Goal: Task Accomplishment & Management: Use online tool/utility

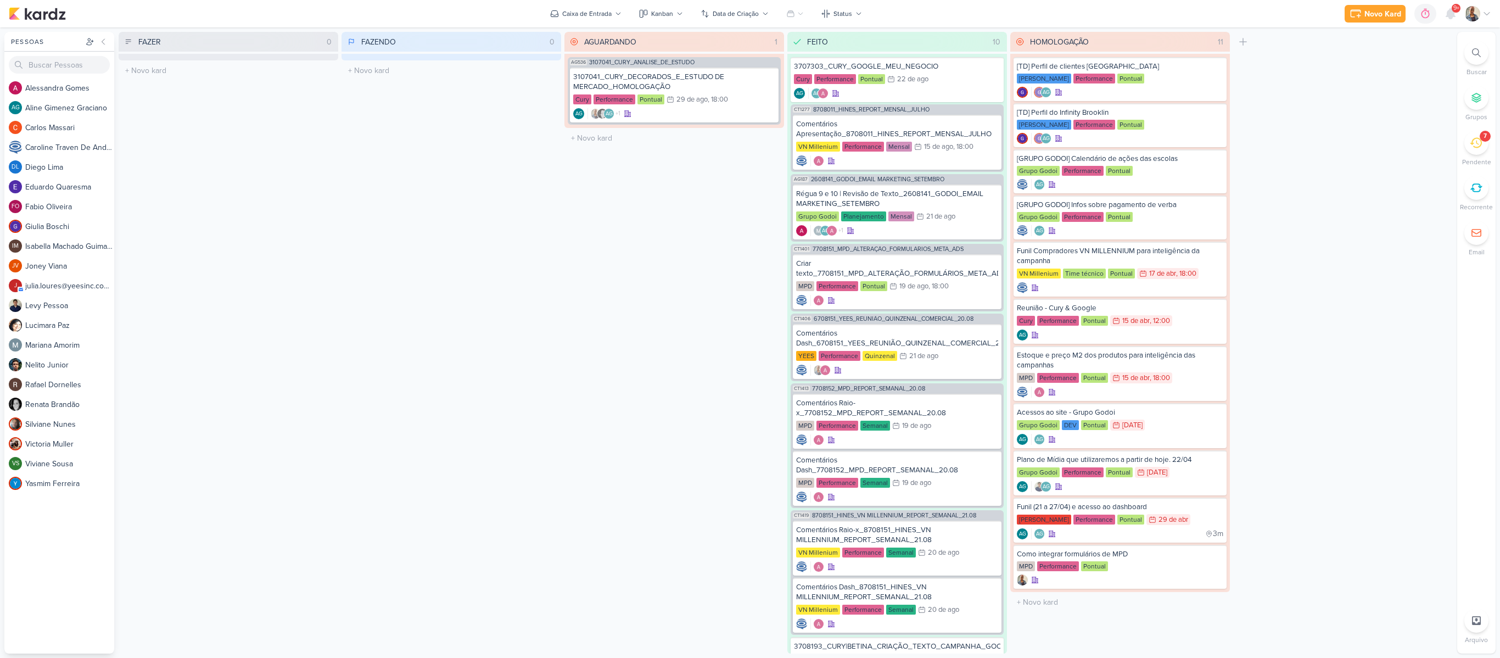
click at [1478, 152] on div "7" at bounding box center [1477, 143] width 24 height 24
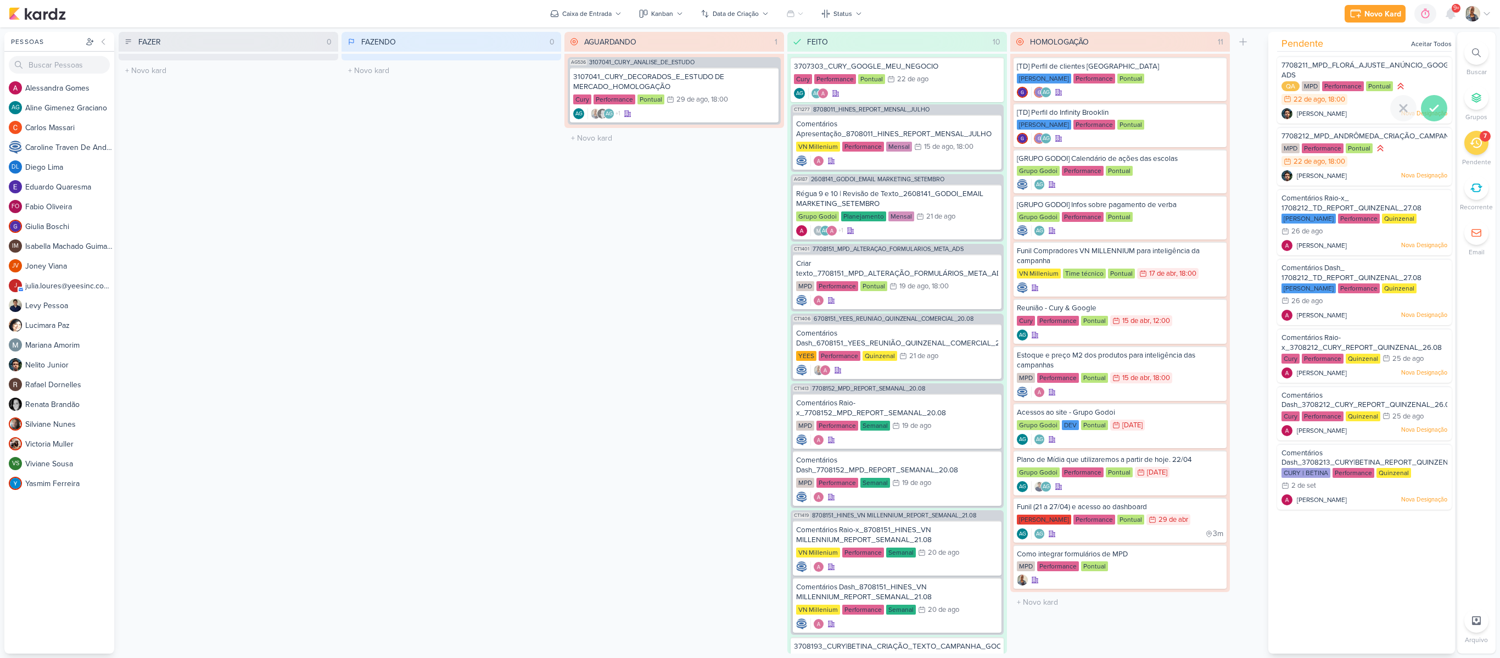
click at [1432, 109] on icon at bounding box center [1434, 108] width 13 height 13
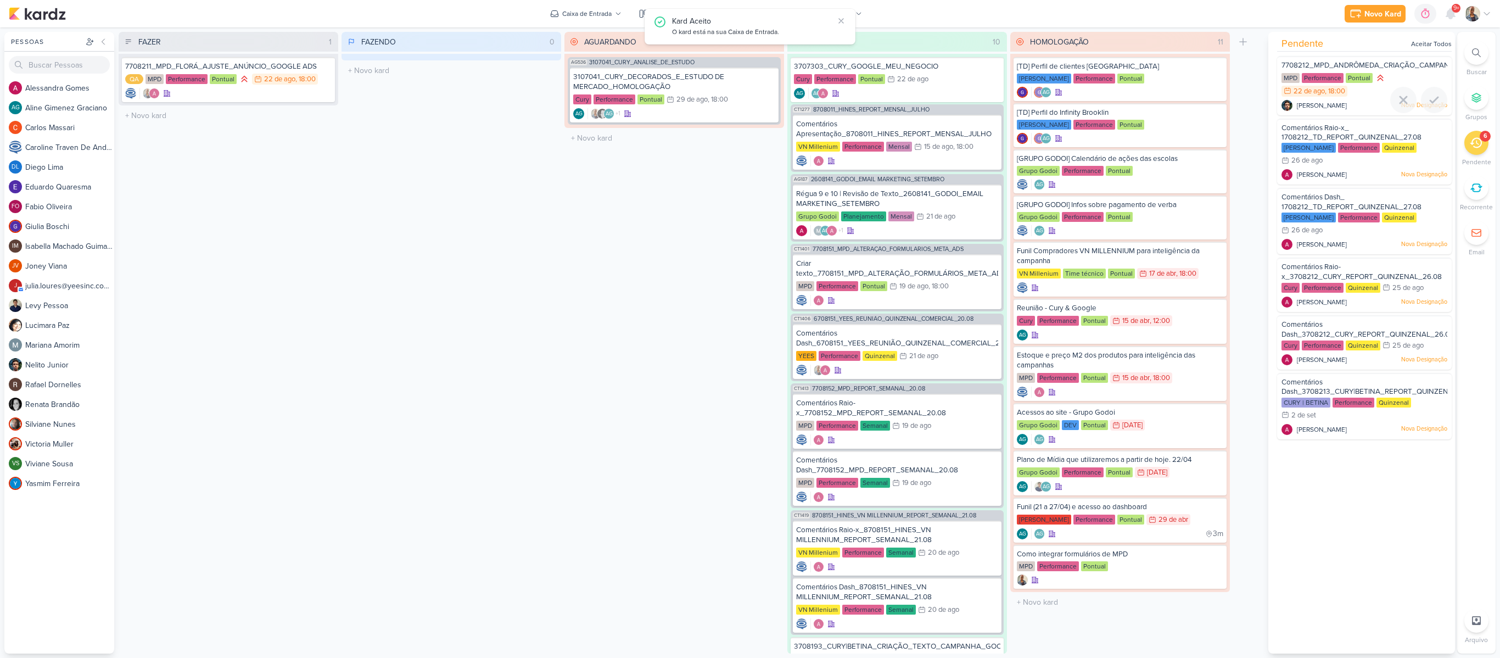
click at [1432, 109] on div at bounding box center [1434, 100] width 26 height 26
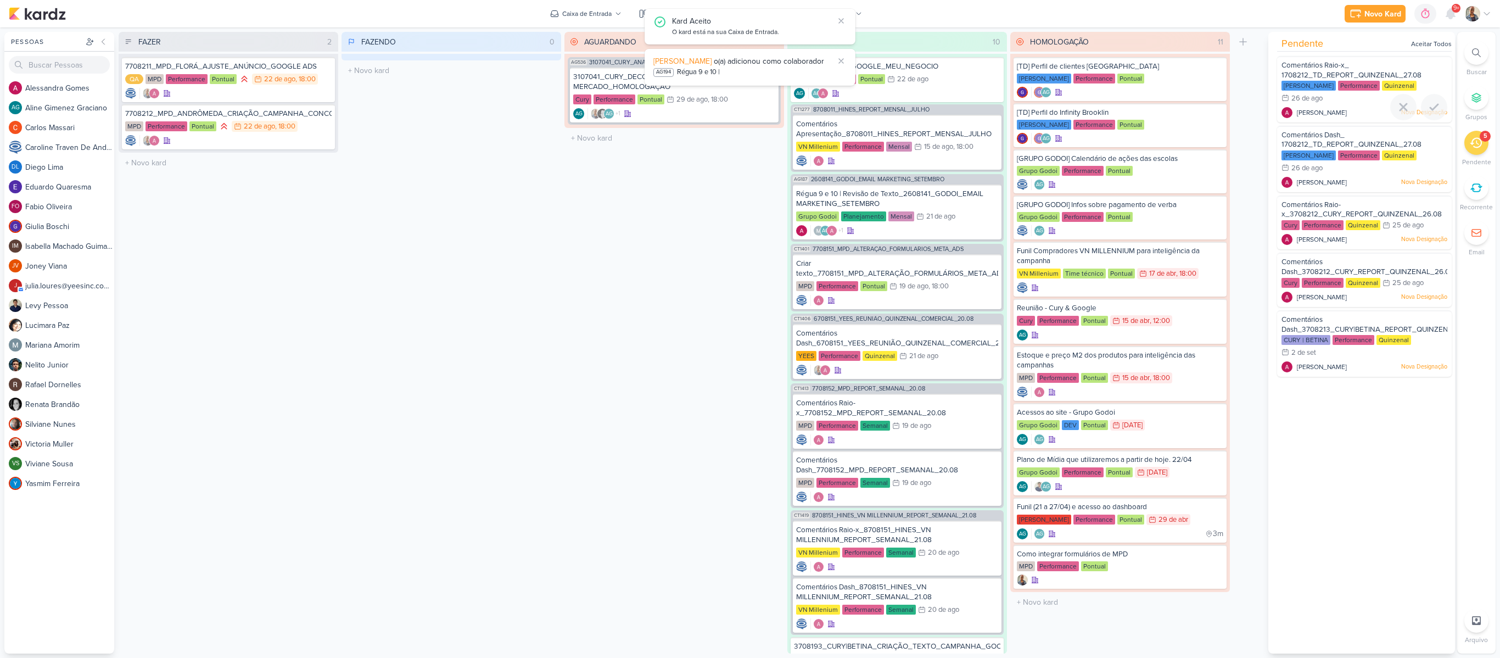
click at [1432, 109] on icon at bounding box center [1434, 107] width 13 height 13
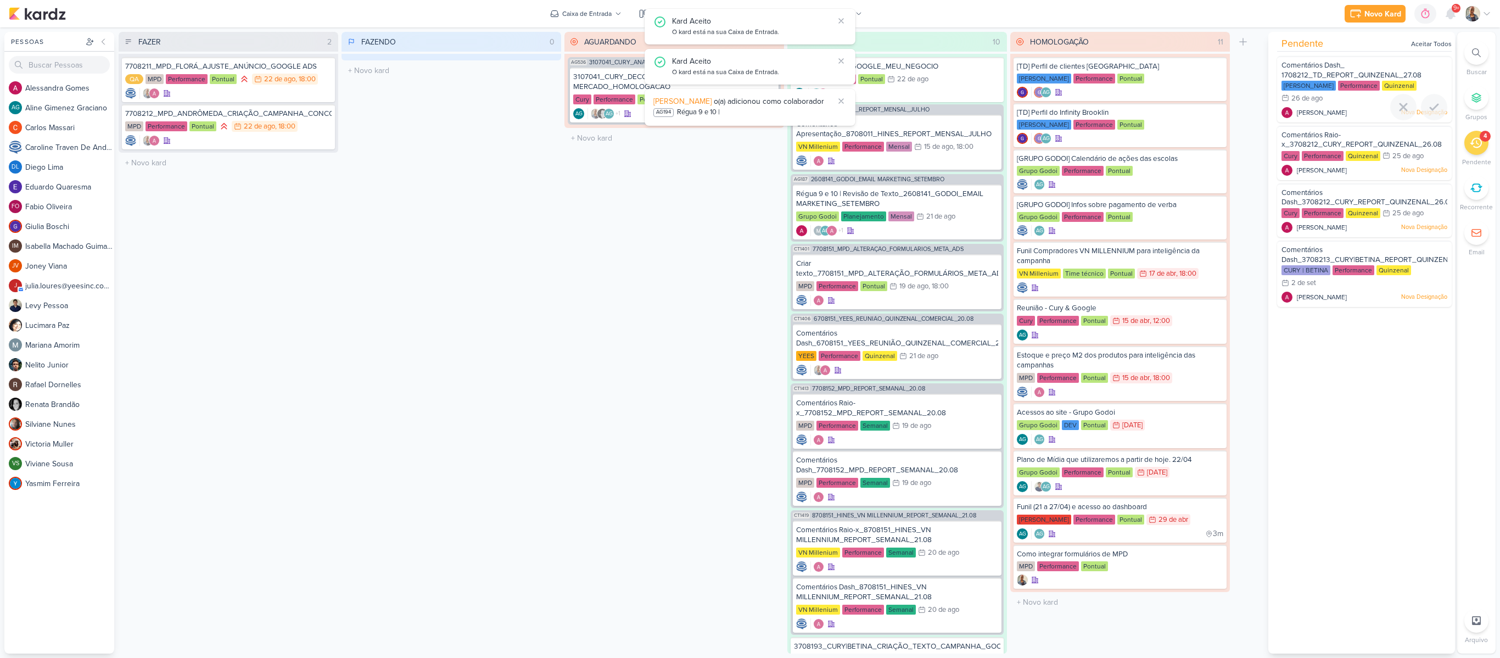
click at [1432, 109] on icon at bounding box center [1434, 107] width 13 height 13
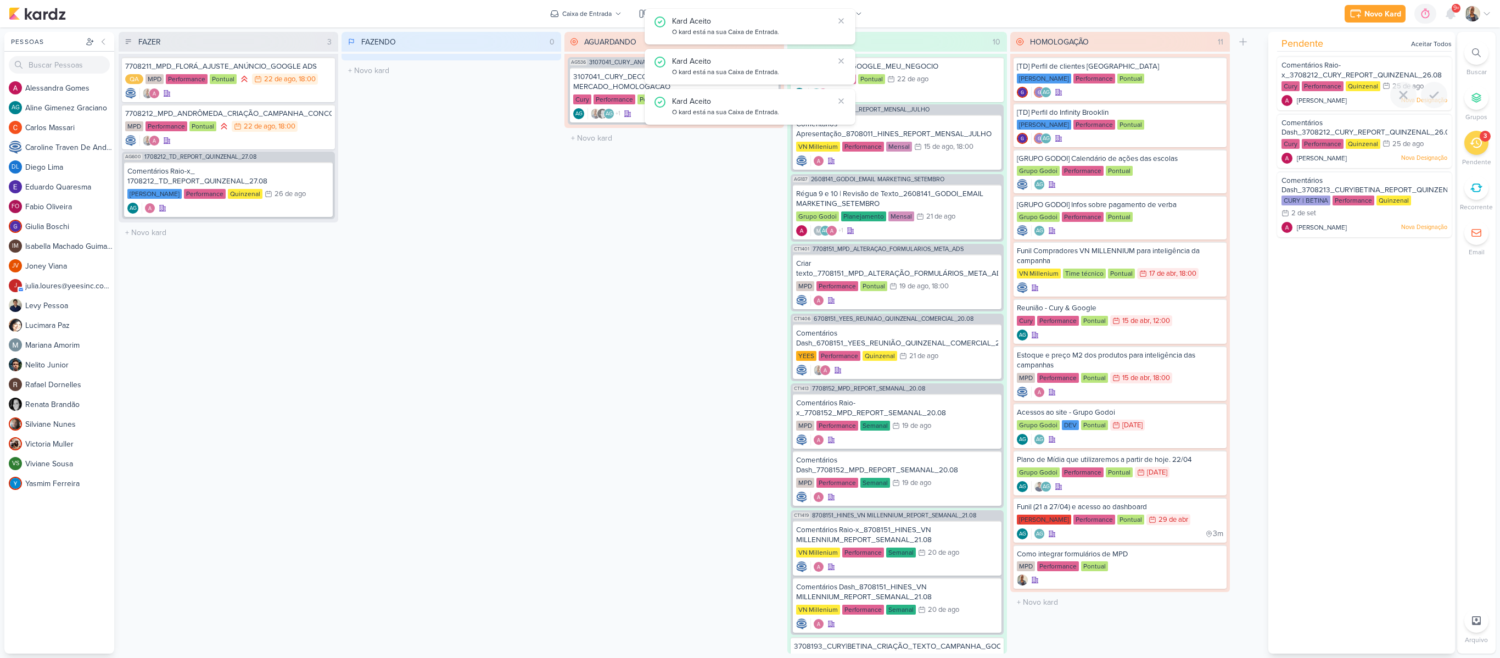
click at [1432, 109] on div at bounding box center [1364, 108] width 175 height 9
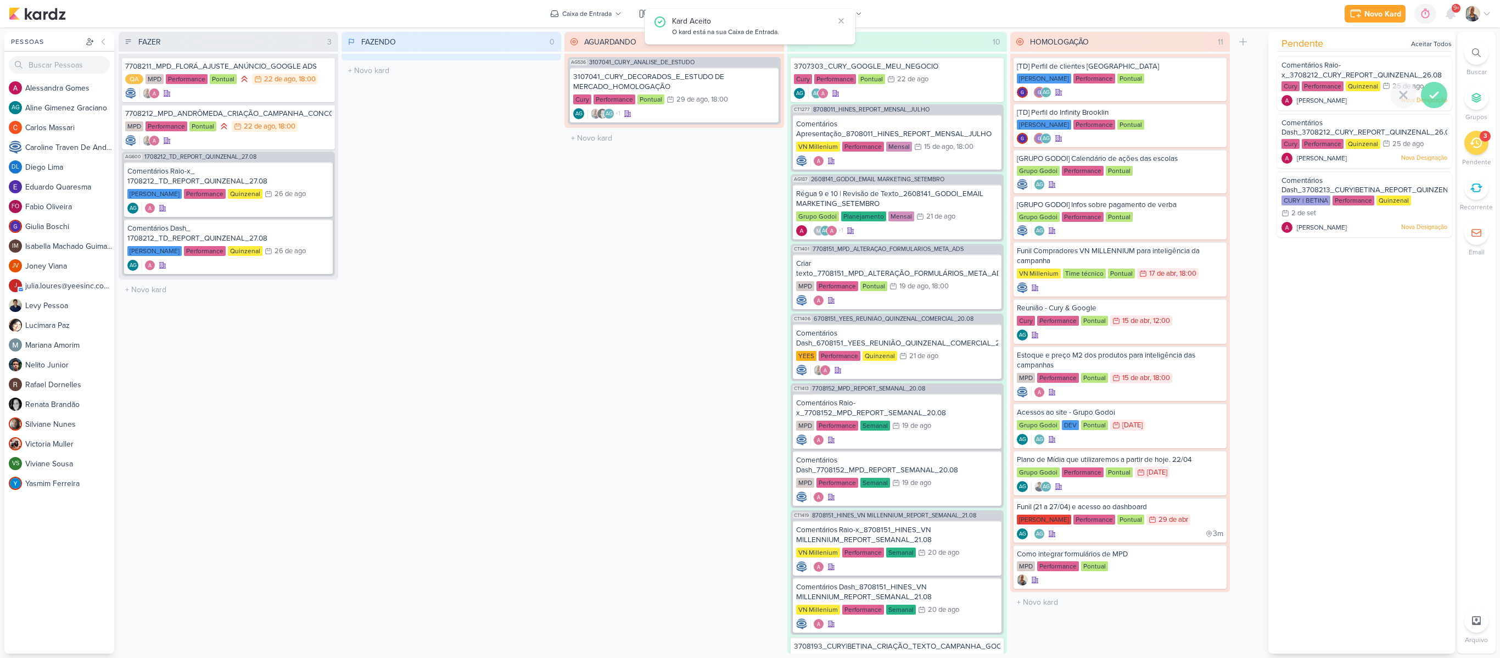
click at [1432, 100] on icon at bounding box center [1434, 94] width 13 height 13
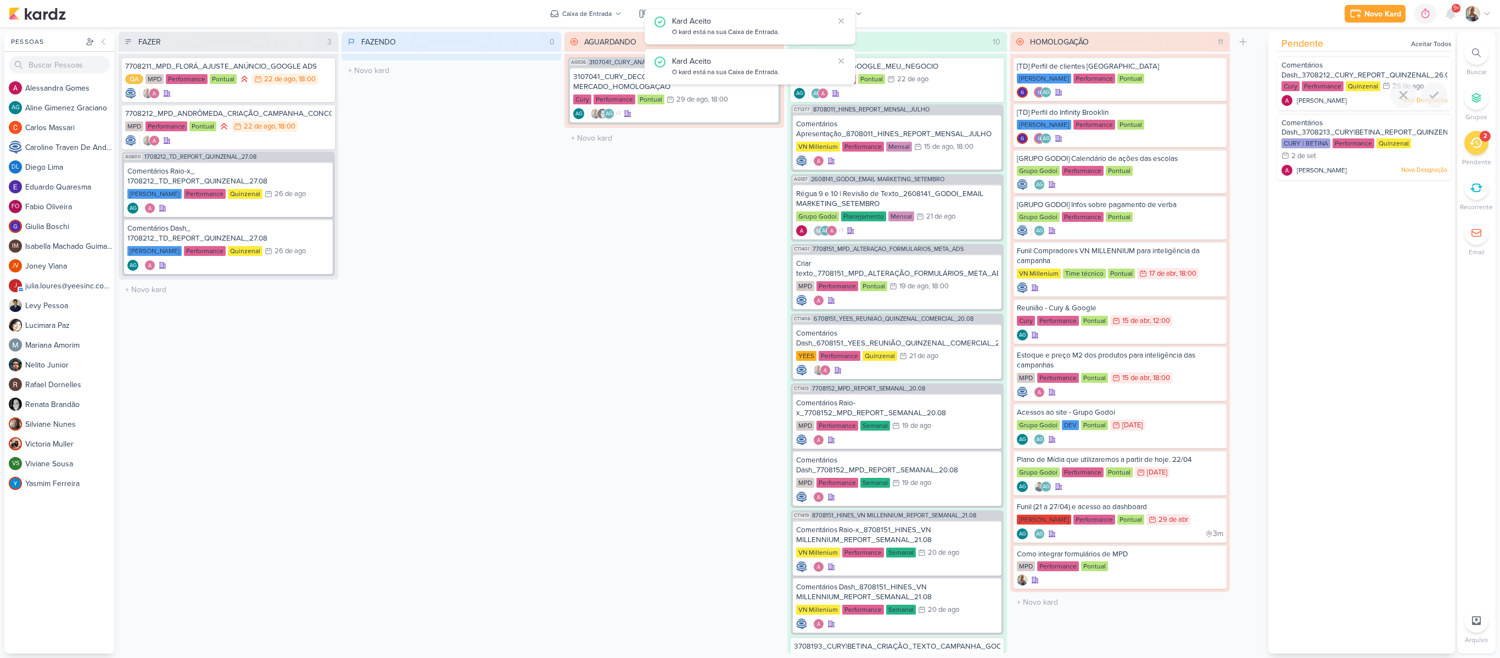
click at [1432, 100] on icon at bounding box center [1434, 94] width 13 height 13
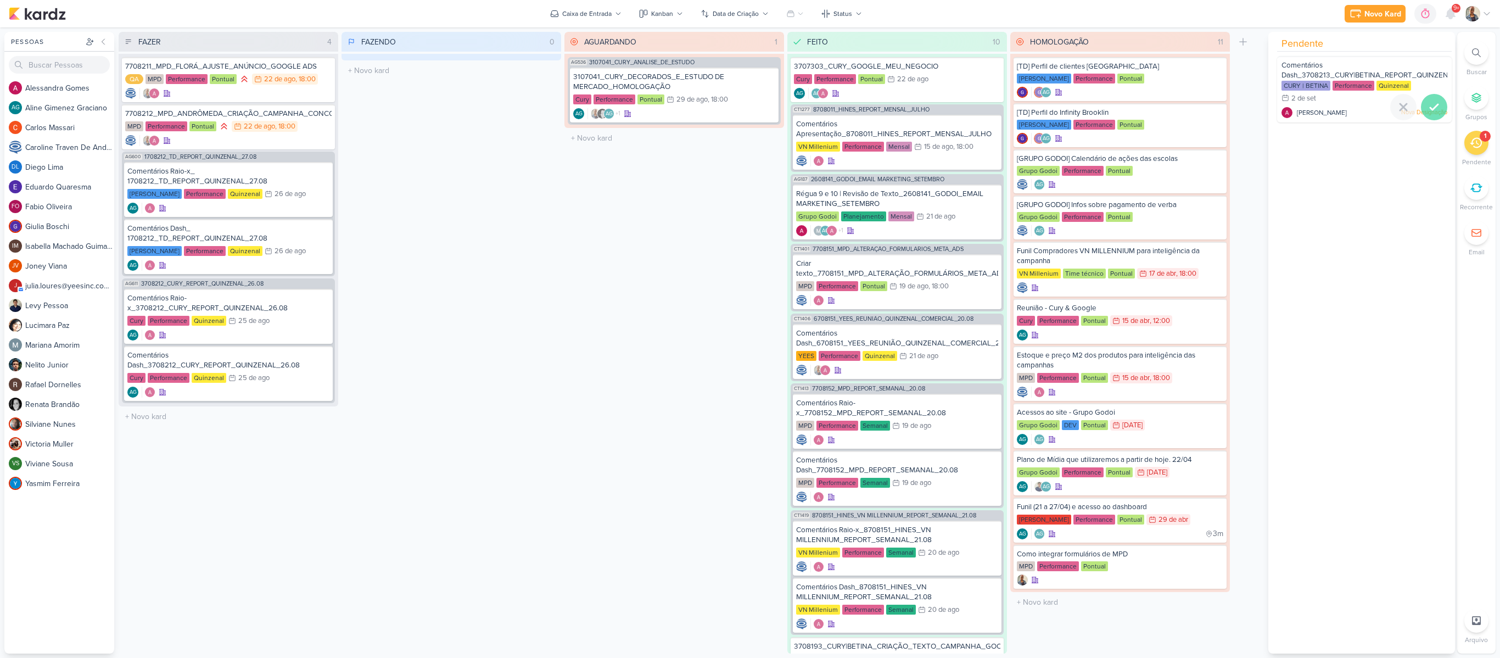
click at [1431, 109] on icon at bounding box center [1435, 106] width 8 height 5
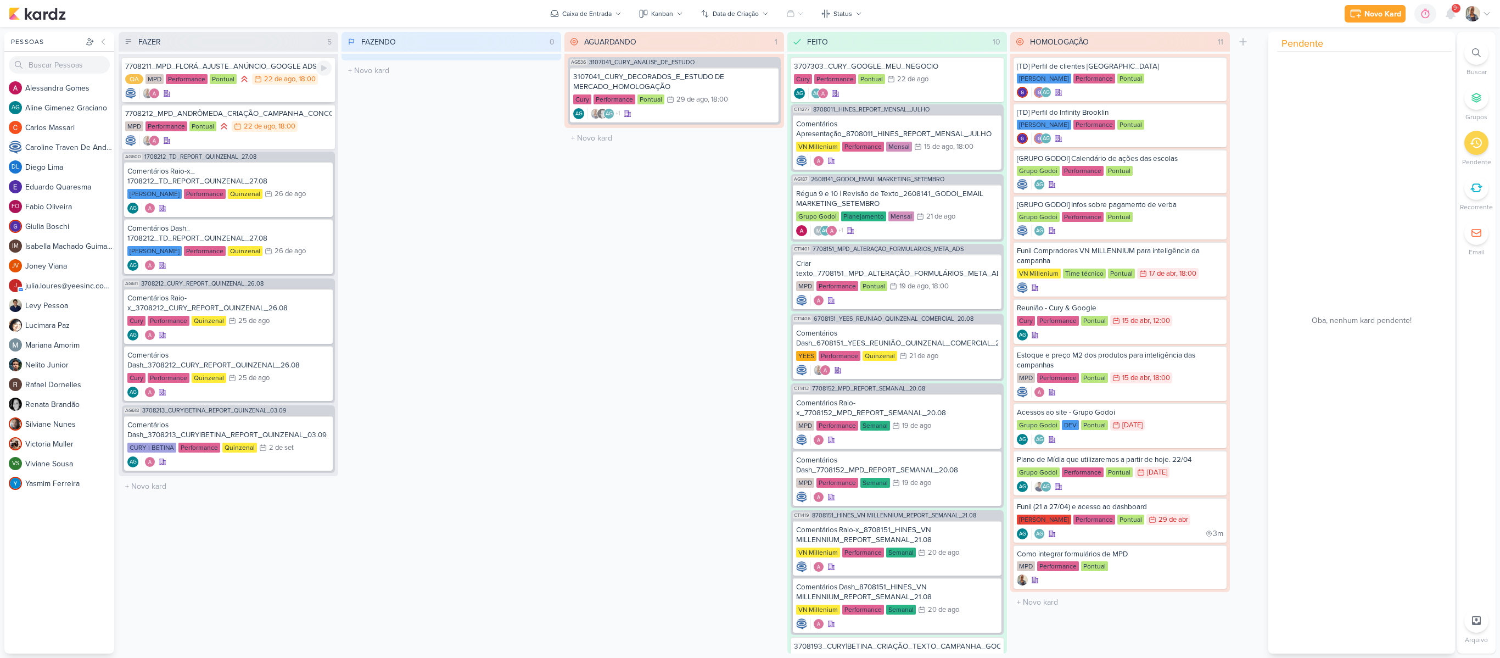
click at [268, 69] on div "7708211_MPD_FLORÁ_AJUSTE_ANÚNCIO_GOOGLE ADS" at bounding box center [228, 67] width 207 height 10
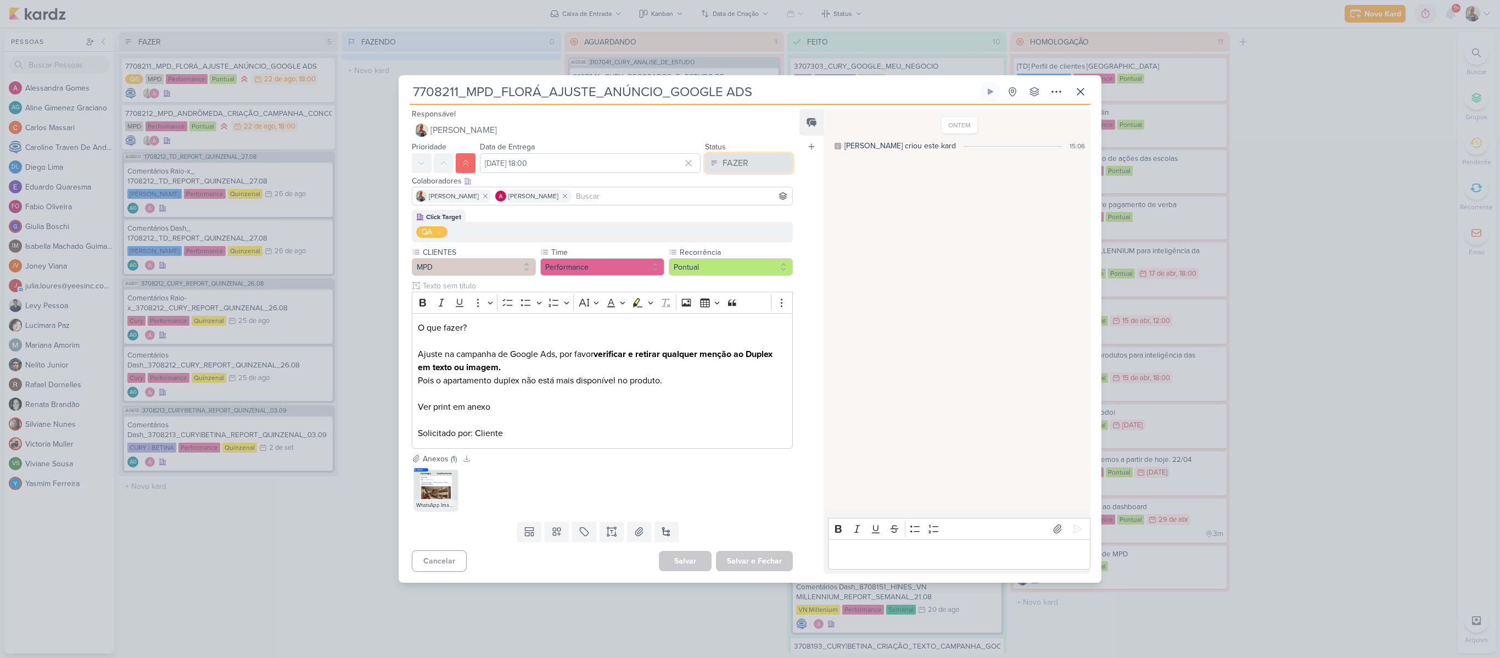
click at [746, 163] on button "FAZER" at bounding box center [749, 163] width 88 height 20
click at [758, 210] on button "FAZENDO" at bounding box center [744, 206] width 98 height 18
click at [429, 493] on img at bounding box center [436, 489] width 44 height 44
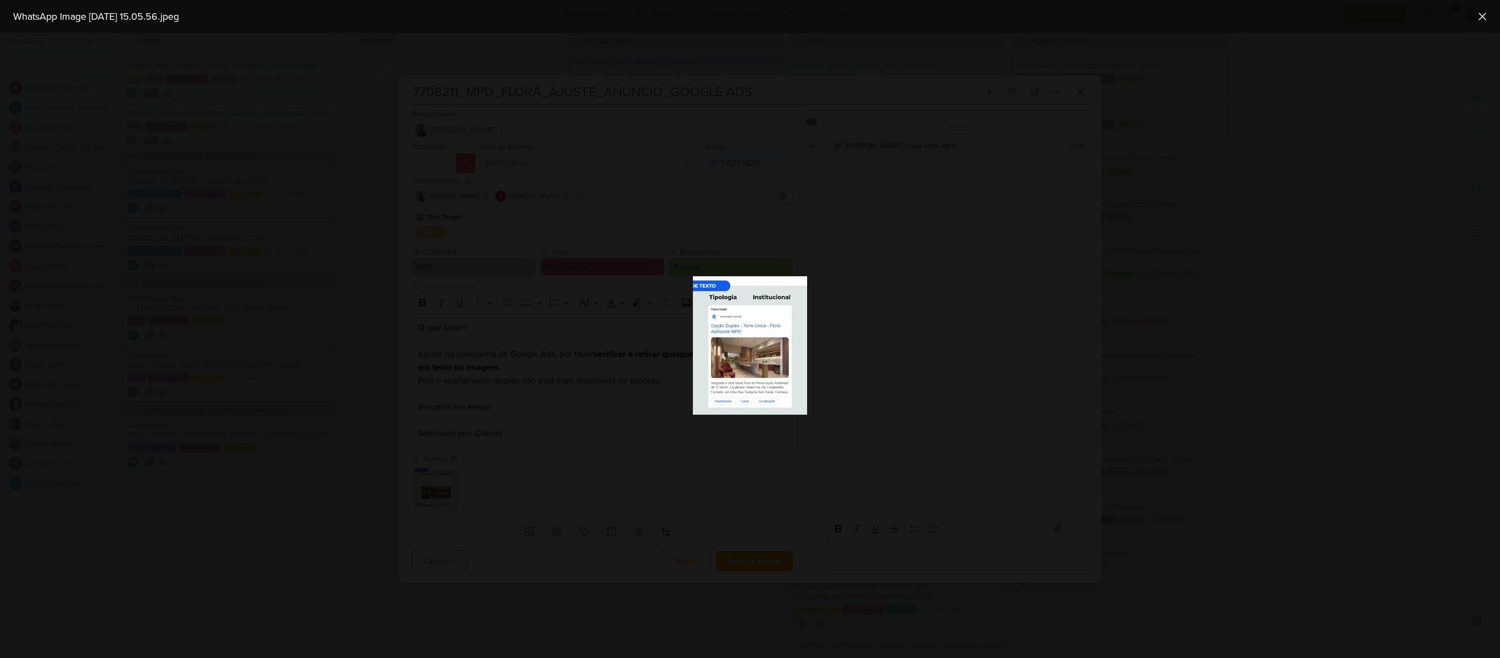
click at [612, 543] on div at bounding box center [750, 345] width 1500 height 625
